Goal: Information Seeking & Learning: Learn about a topic

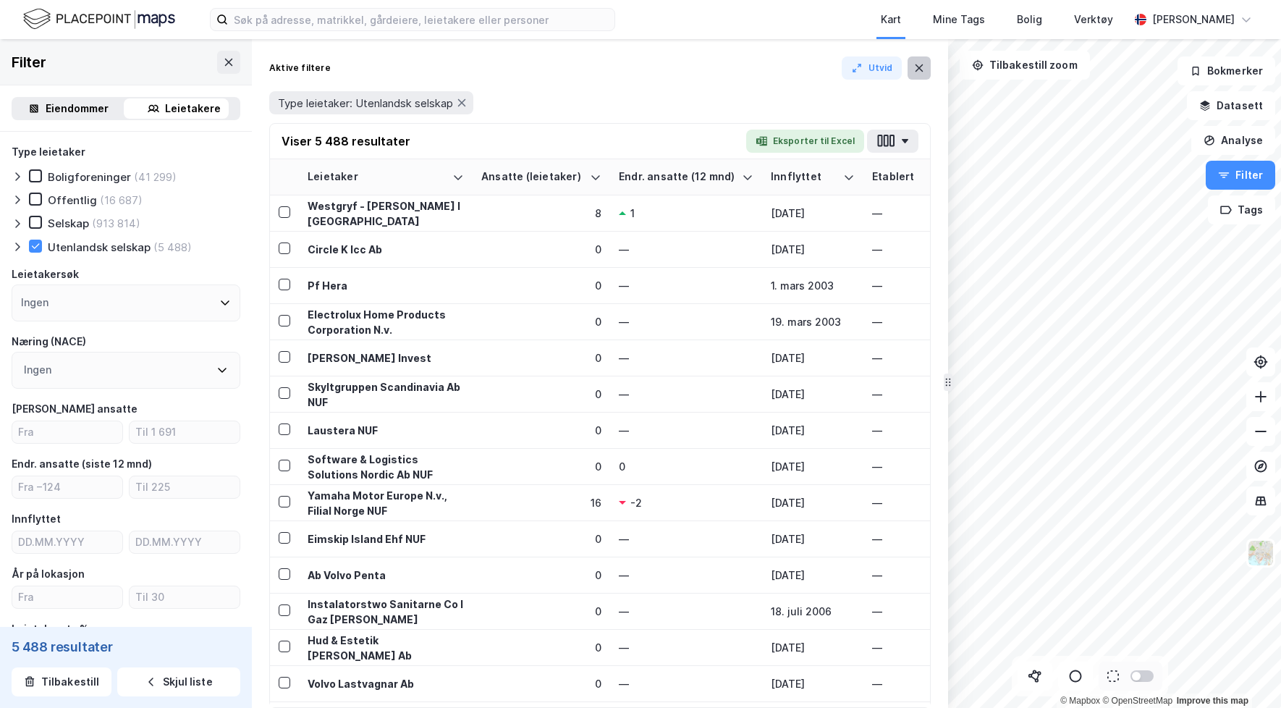
click at [908, 72] on button at bounding box center [919, 67] width 23 height 23
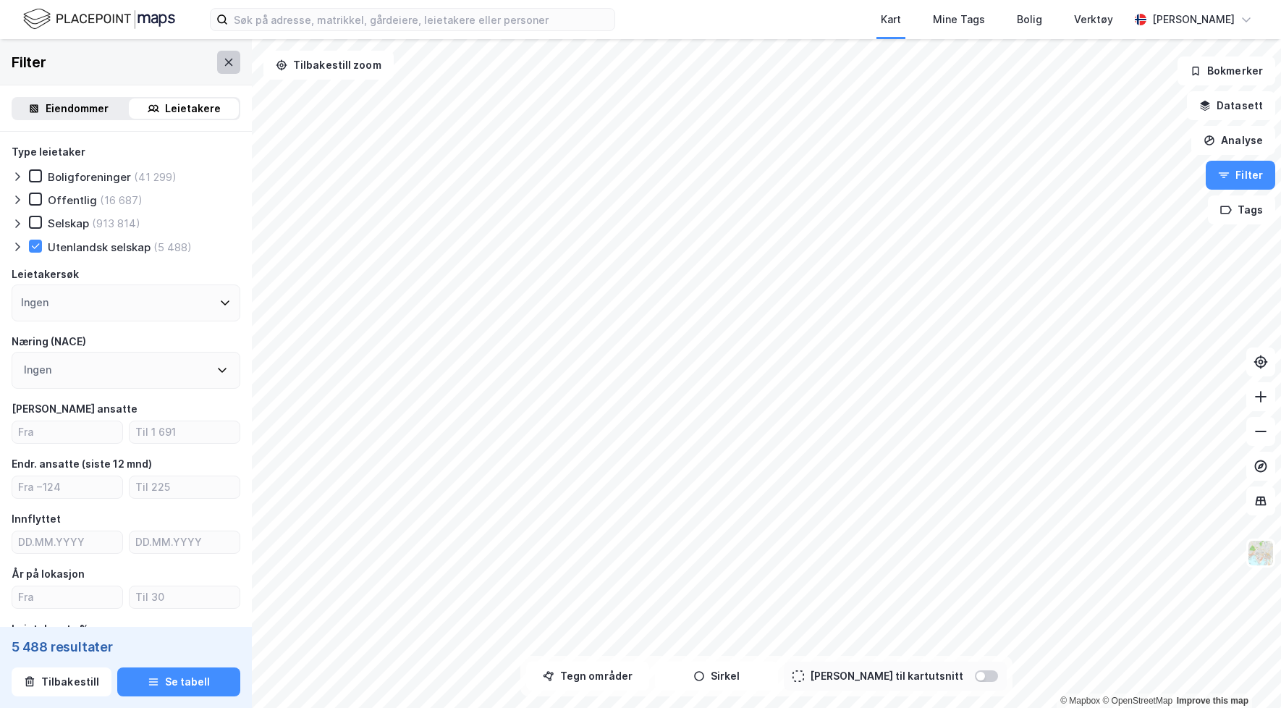
click at [225, 67] on icon at bounding box center [229, 62] width 12 height 12
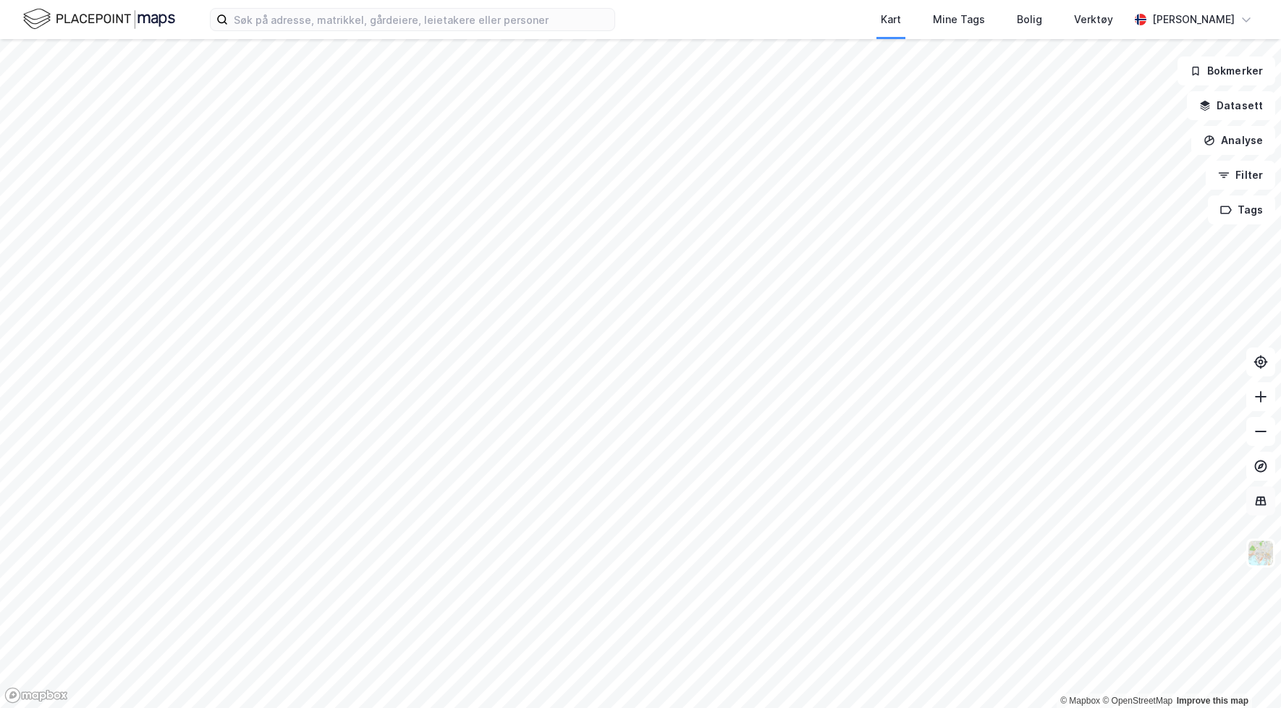
click at [1263, 503] on icon at bounding box center [1261, 501] width 14 height 14
click at [1231, 110] on button "Datasett" at bounding box center [1231, 105] width 88 height 29
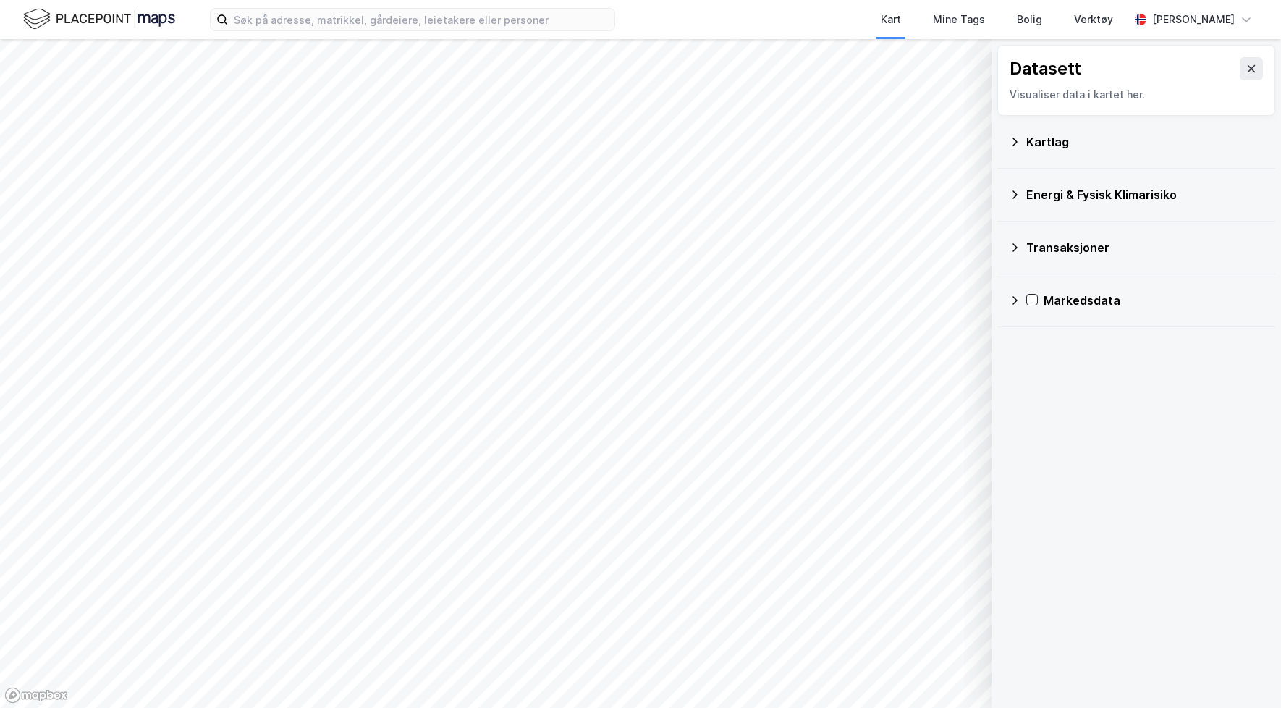
click at [1025, 245] on div "Transaksjoner" at bounding box center [1136, 247] width 255 height 35
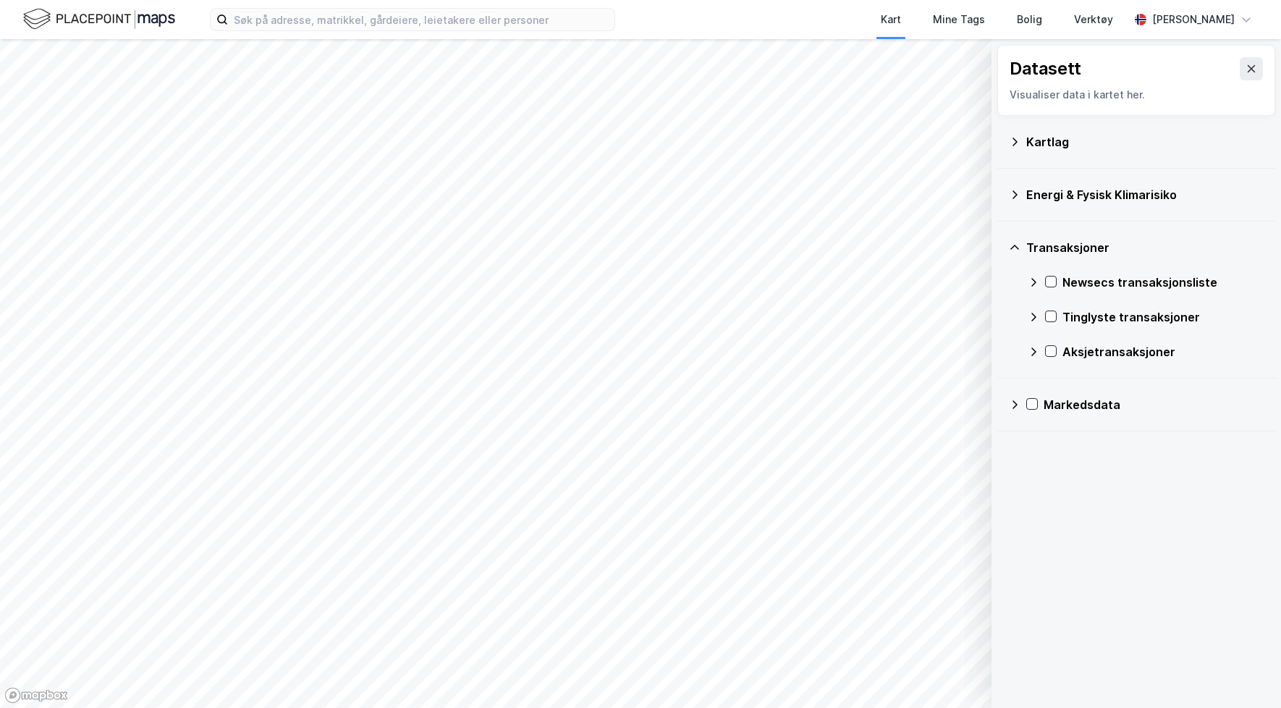
click at [1042, 281] on div "Newsecs transaksjonsliste" at bounding box center [1146, 282] width 236 height 35
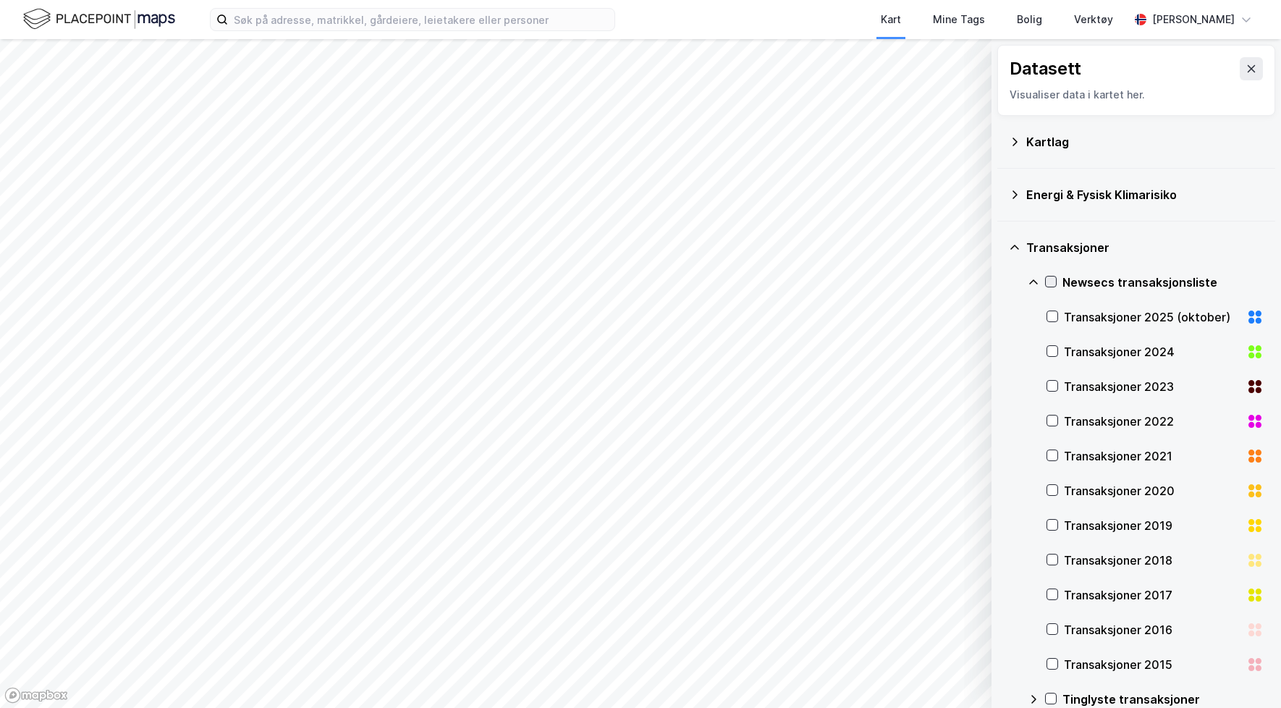
click at [1051, 284] on icon at bounding box center [1051, 282] width 10 height 10
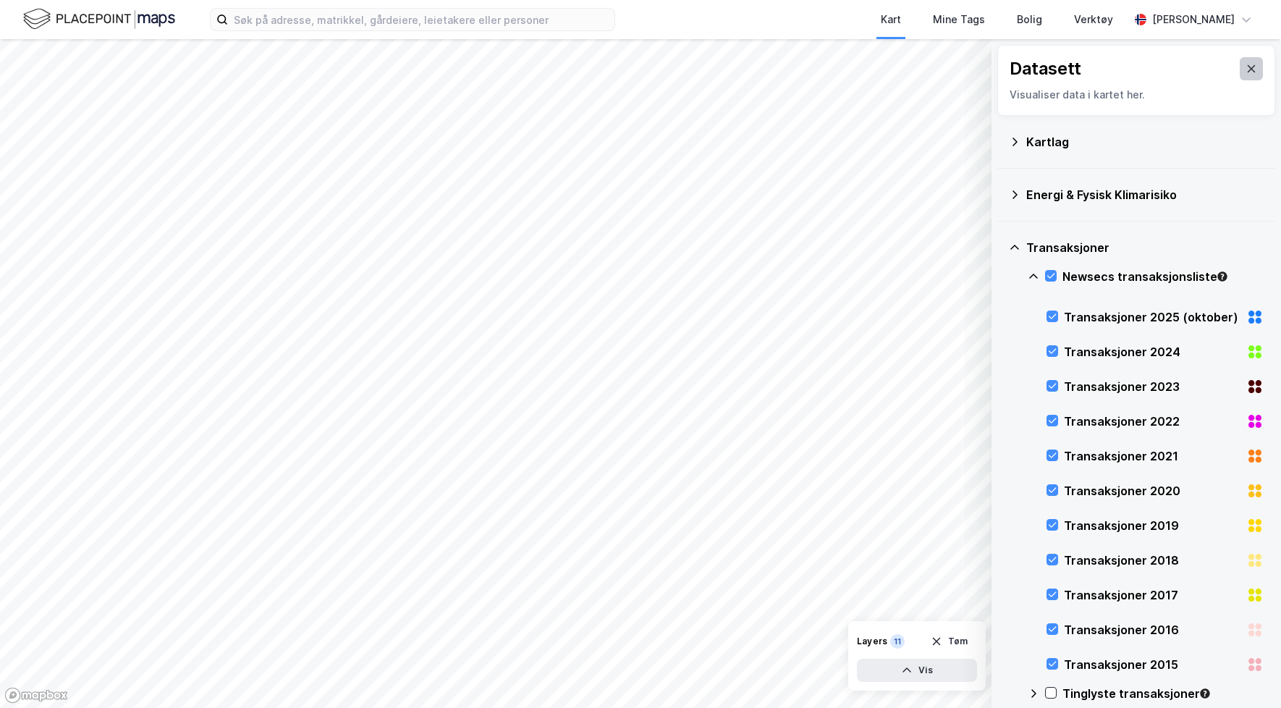
click at [1251, 72] on icon at bounding box center [1252, 69] width 12 height 12
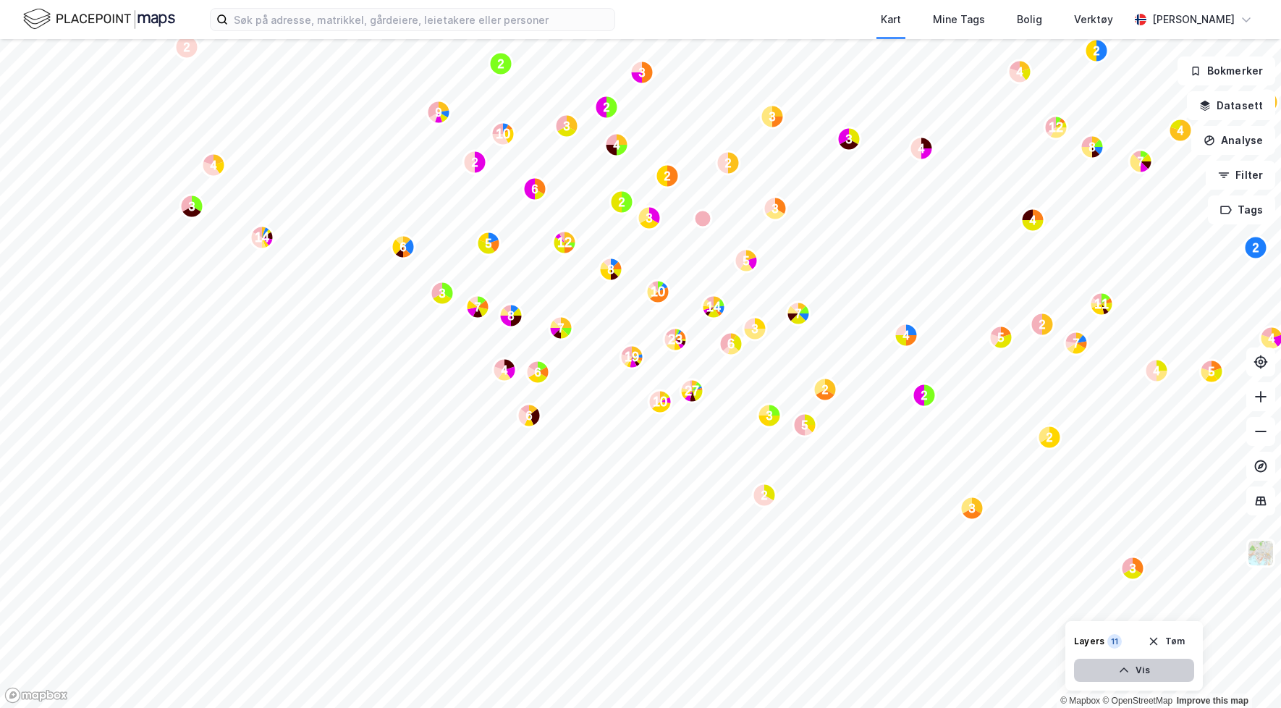
click at [1154, 677] on button "Vis" at bounding box center [1134, 670] width 120 height 23
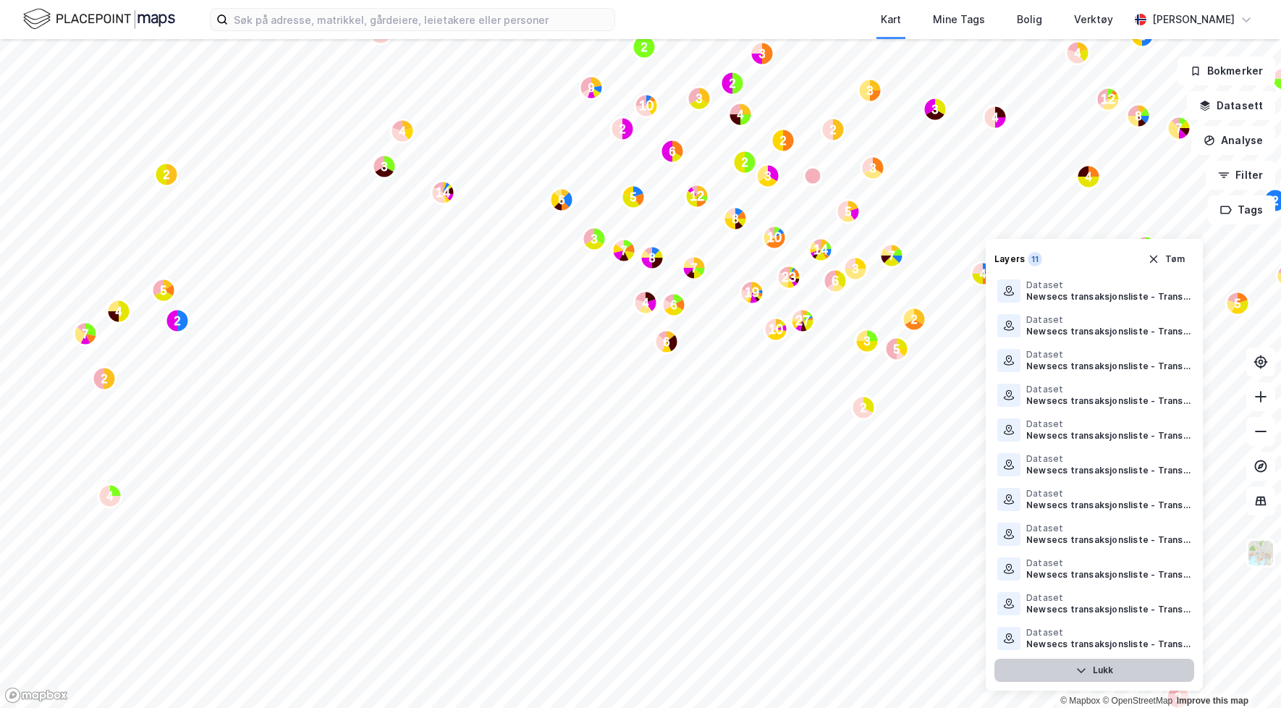
click at [1114, 670] on button "Lukk" at bounding box center [1095, 670] width 200 height 23
click at [1104, 670] on button "Lukk" at bounding box center [1095, 670] width 200 height 23
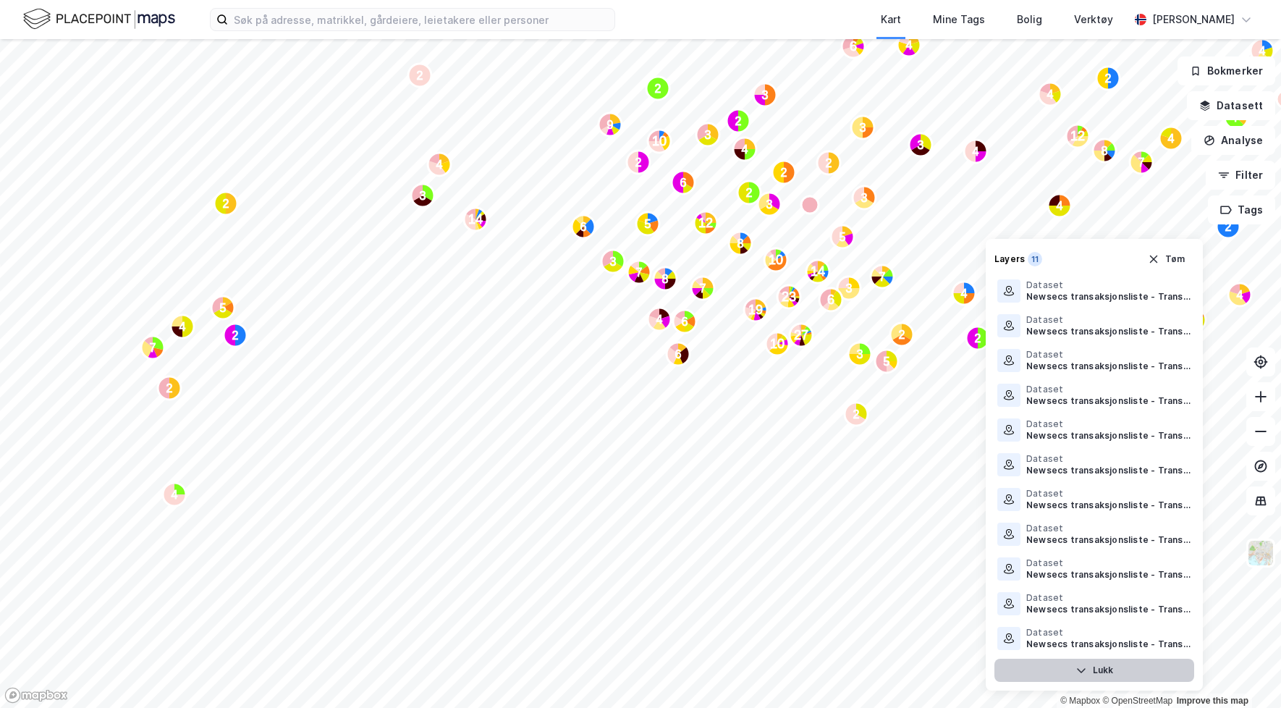
click at [1081, 670] on icon "button" at bounding box center [1082, 671] width 12 height 12
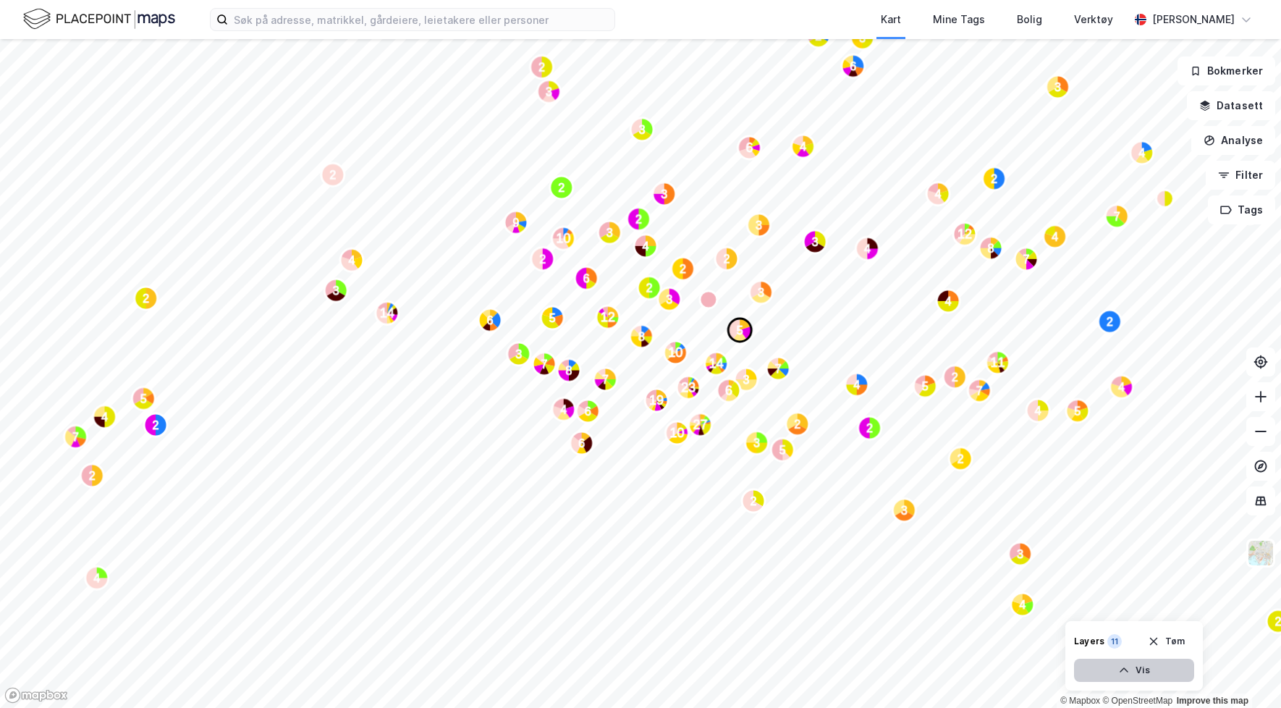
click at [646, 39] on div "2 2 2 2 2 2 4 4 4 7 3 5 4 2 4 3 7 4 5 12 2 2 11 7 8 5 6 3 2 10 2 3 4 3" at bounding box center [640, 39] width 1281 height 0
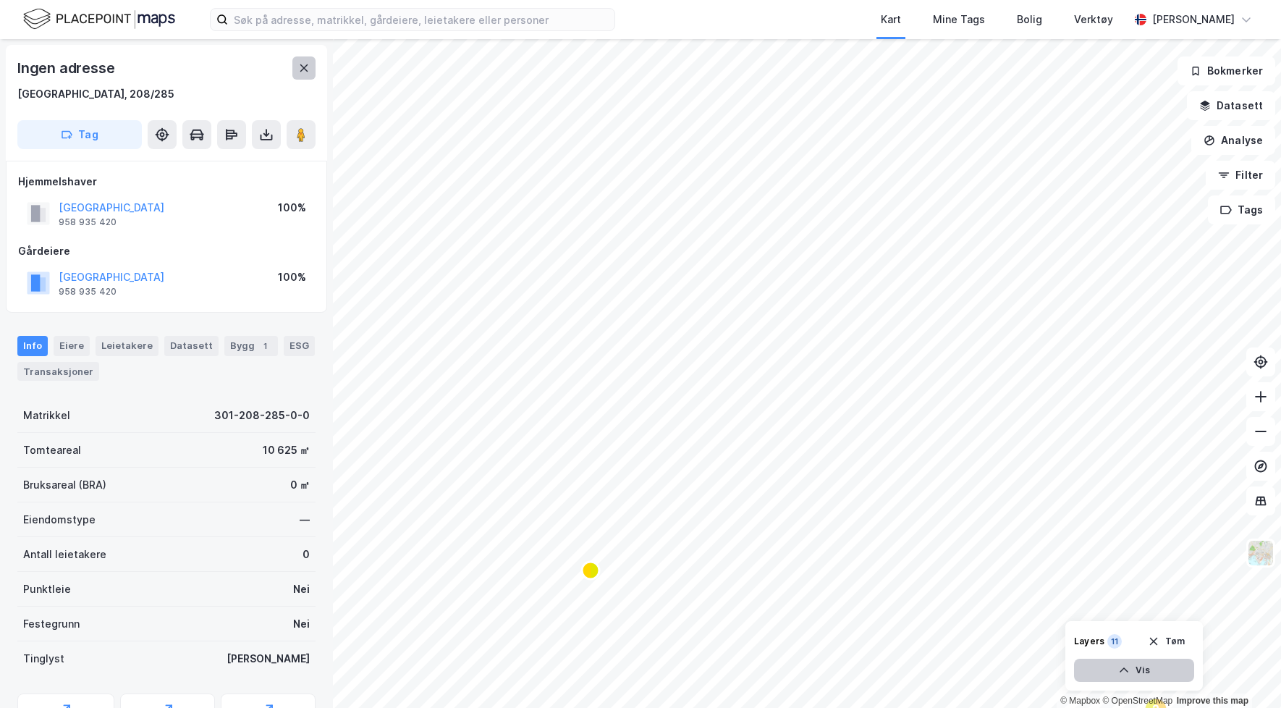
click at [307, 78] on button at bounding box center [303, 67] width 23 height 23
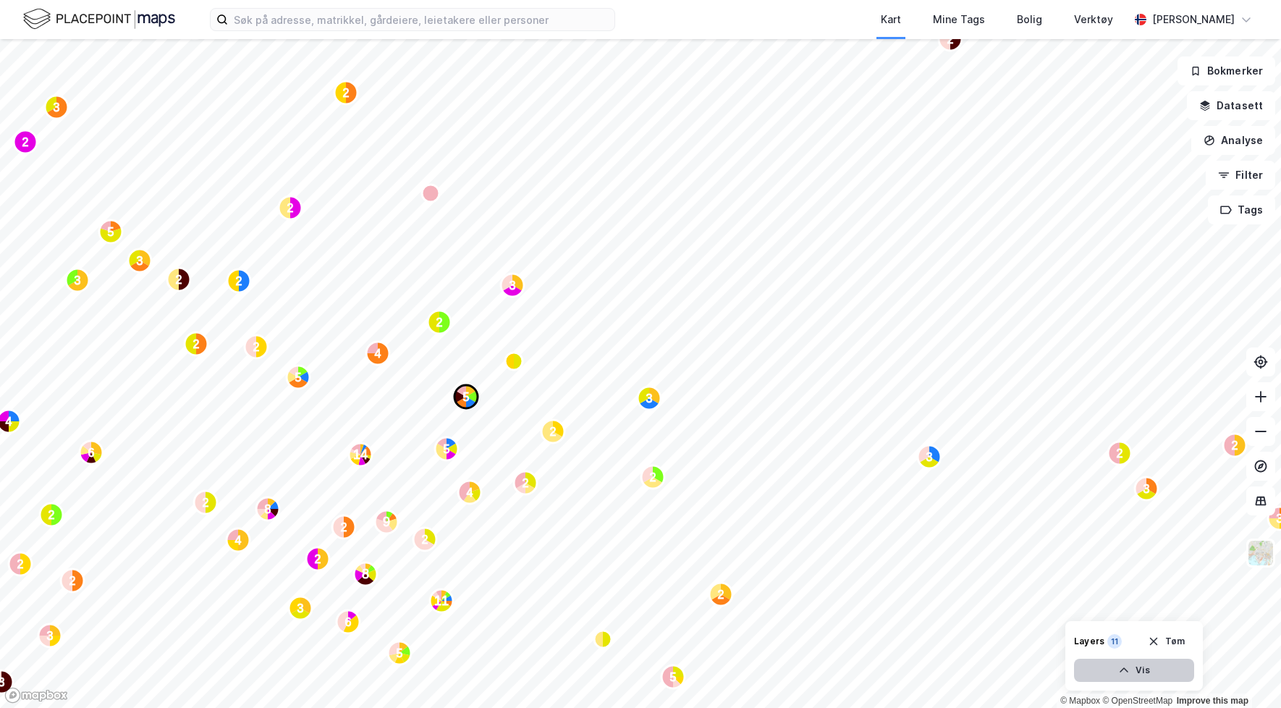
click at [468, 397] on text "5" at bounding box center [466, 397] width 7 height 12
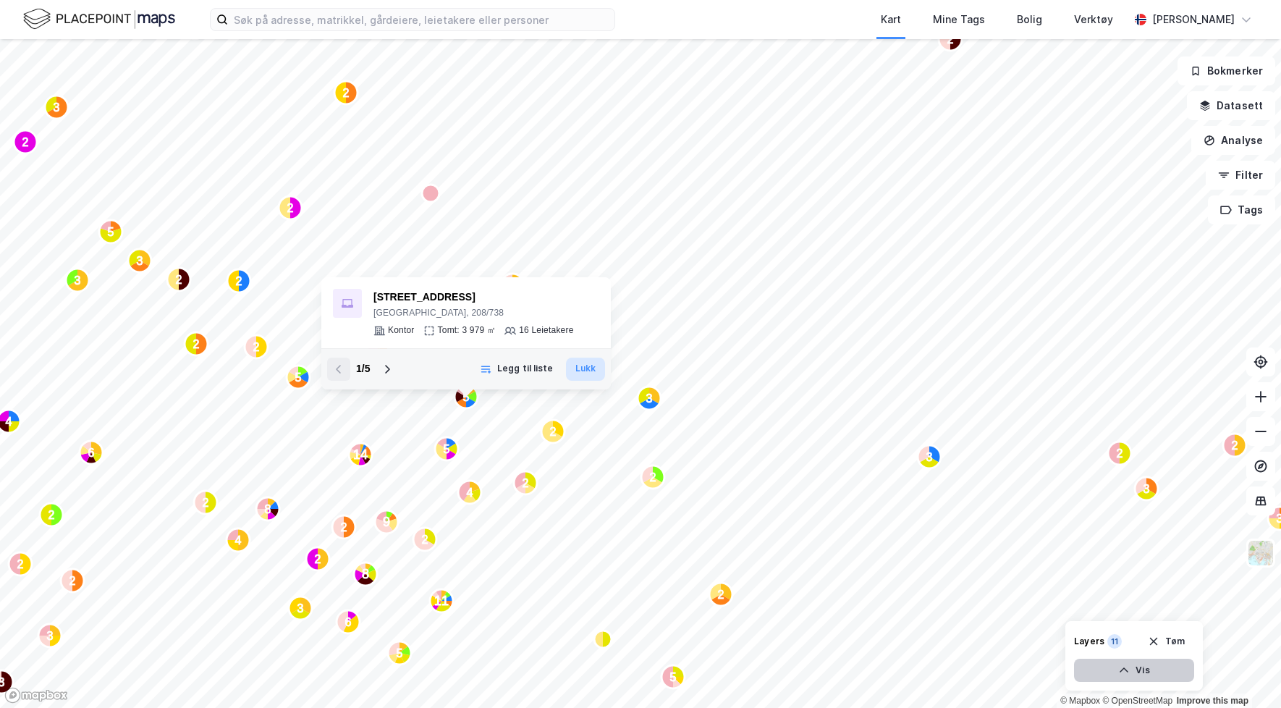
click at [593, 368] on button "Lukk" at bounding box center [585, 369] width 39 height 23
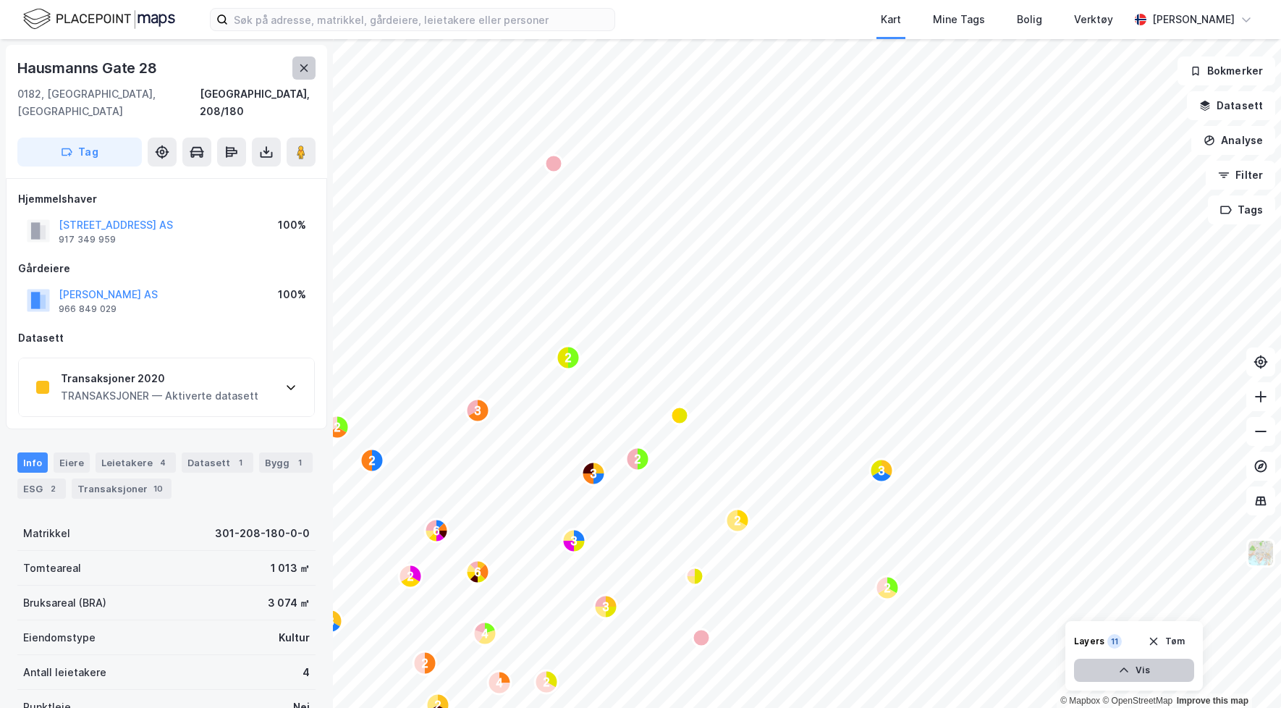
click at [306, 75] on button at bounding box center [303, 67] width 23 height 23
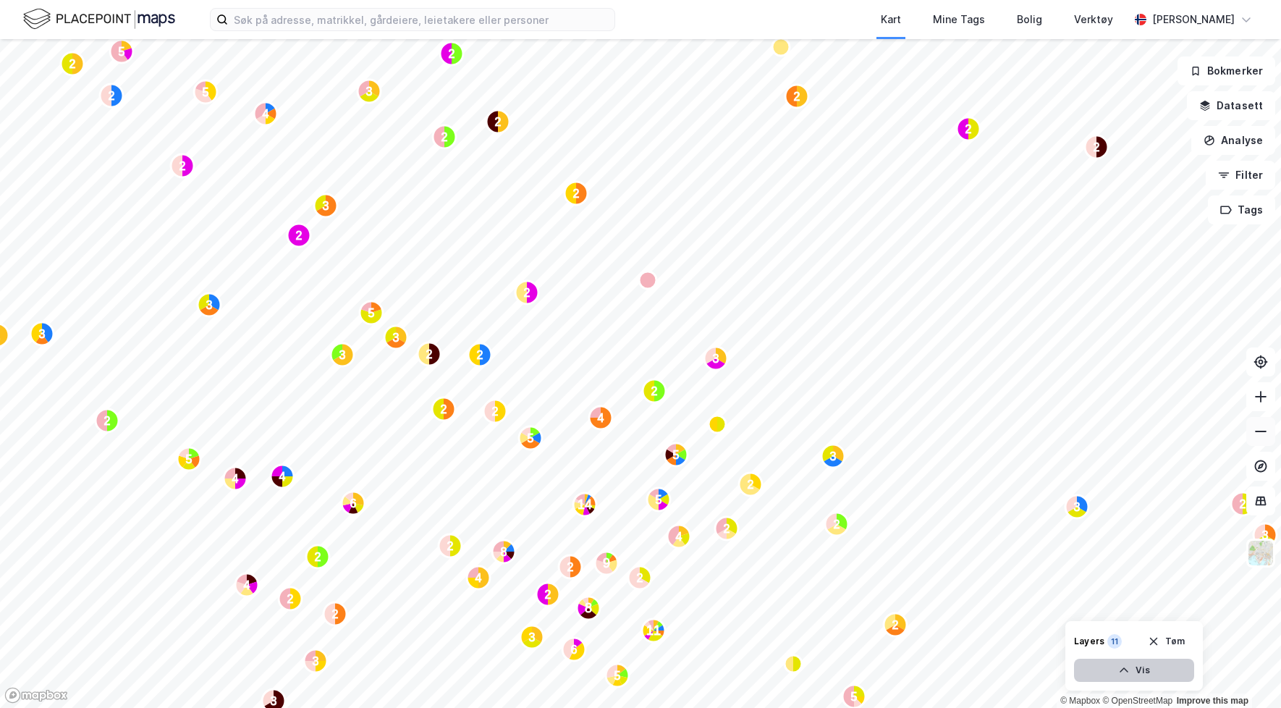
click at [1254, 431] on icon at bounding box center [1261, 431] width 14 height 14
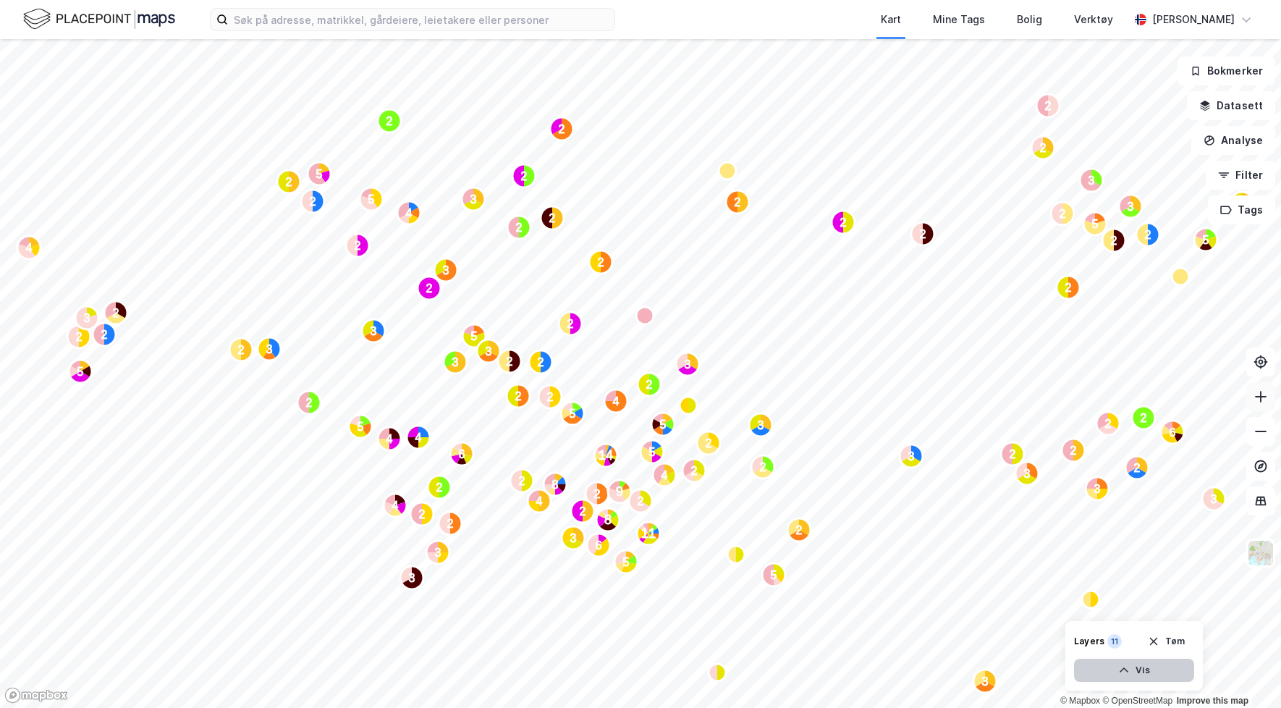
click at [1265, 390] on icon at bounding box center [1261, 396] width 14 height 14
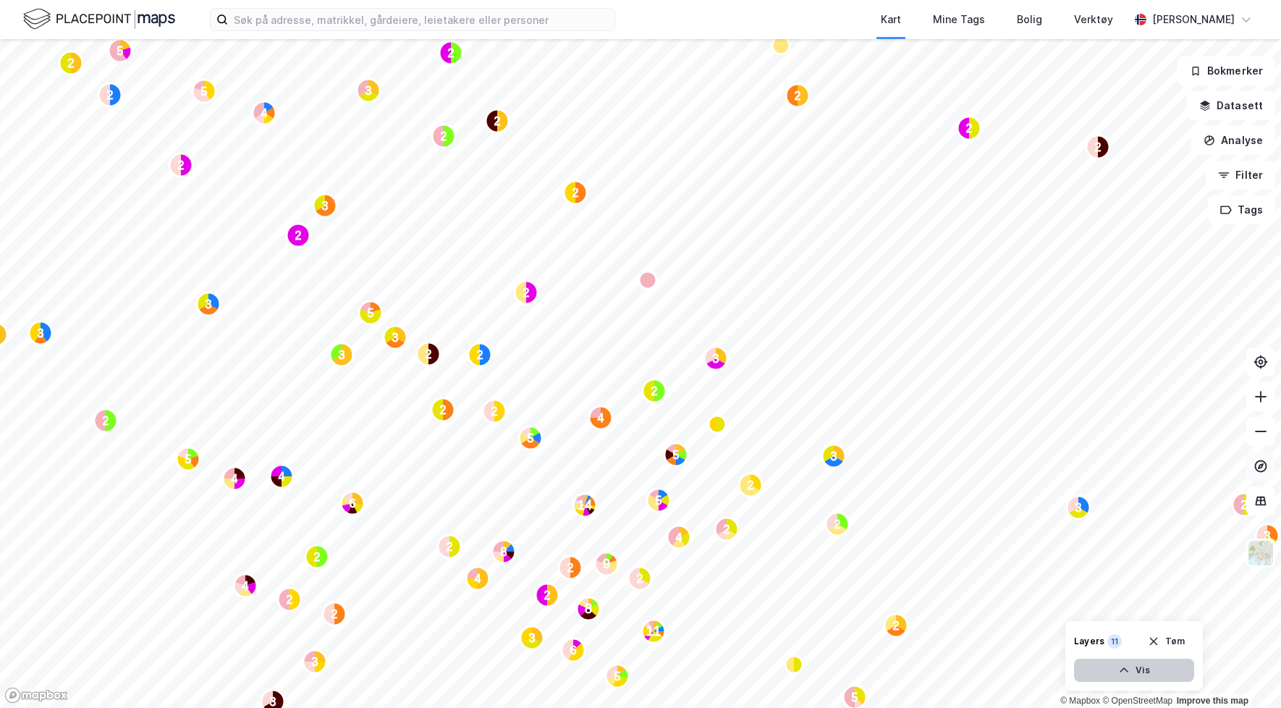
click at [1262, 458] on button at bounding box center [1261, 466] width 29 height 29
click at [1262, 467] on icon at bounding box center [1261, 466] width 14 height 14
